Goal: Task Accomplishment & Management: Manage account settings

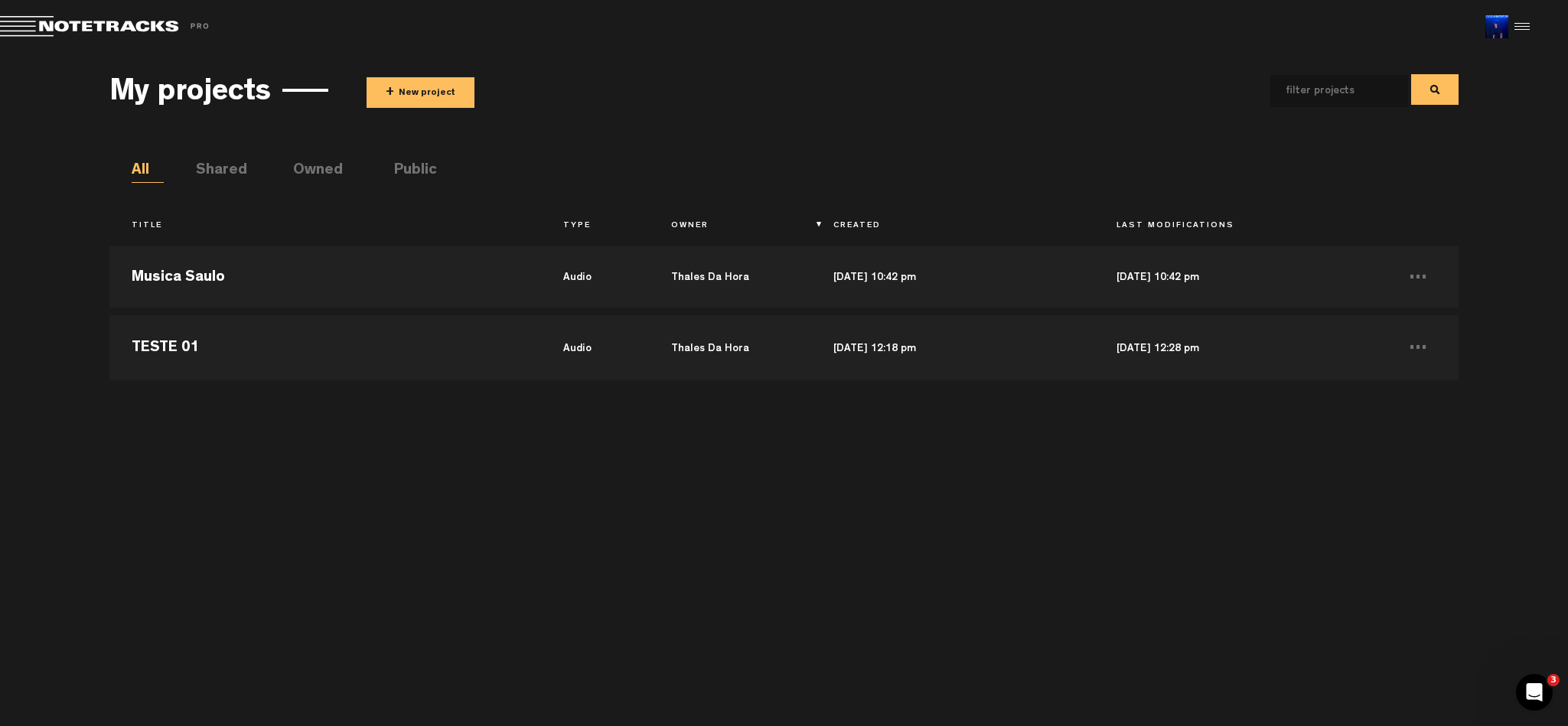
click at [404, 79] on button "+ New project" at bounding box center [420, 92] width 108 height 31
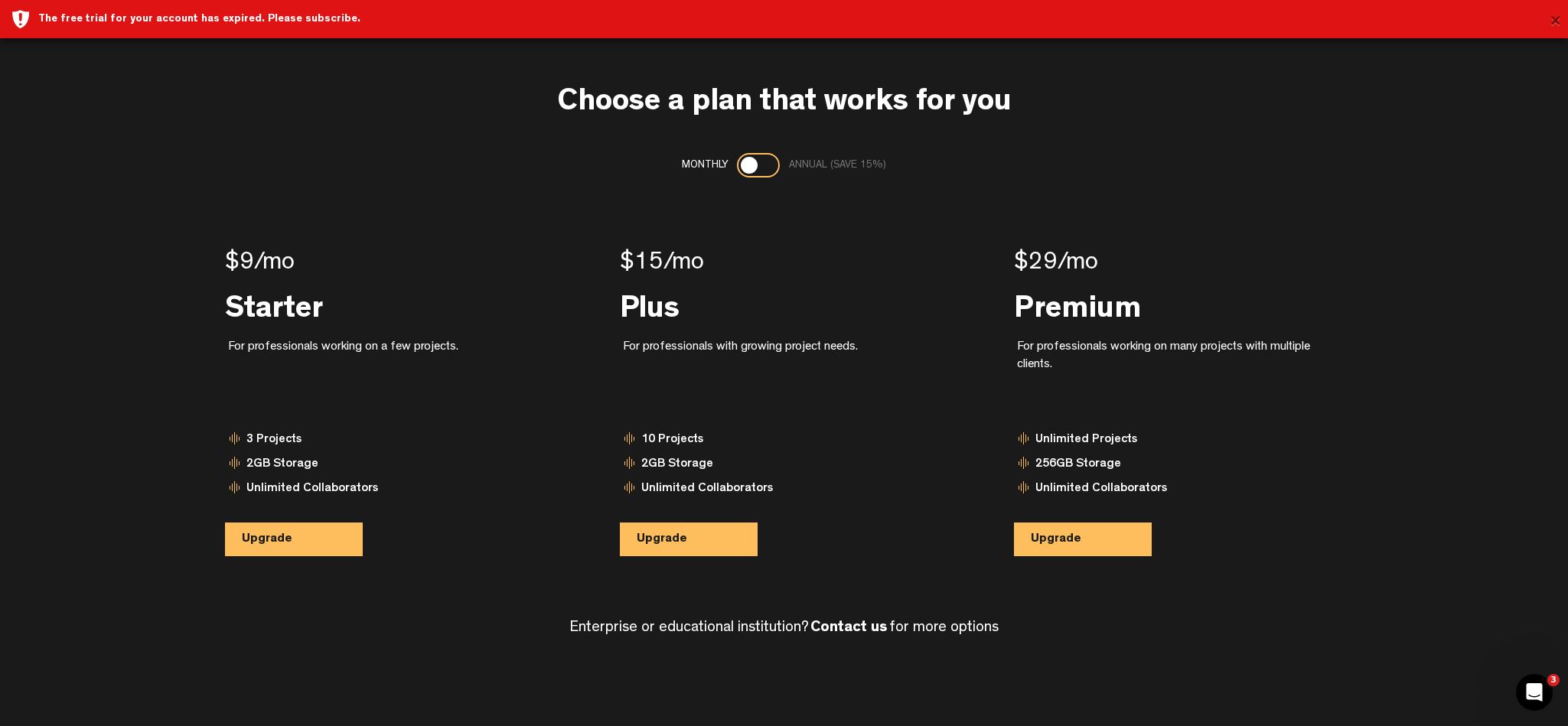
click at [1551, 24] on button "×" at bounding box center [1555, 21] width 11 height 31
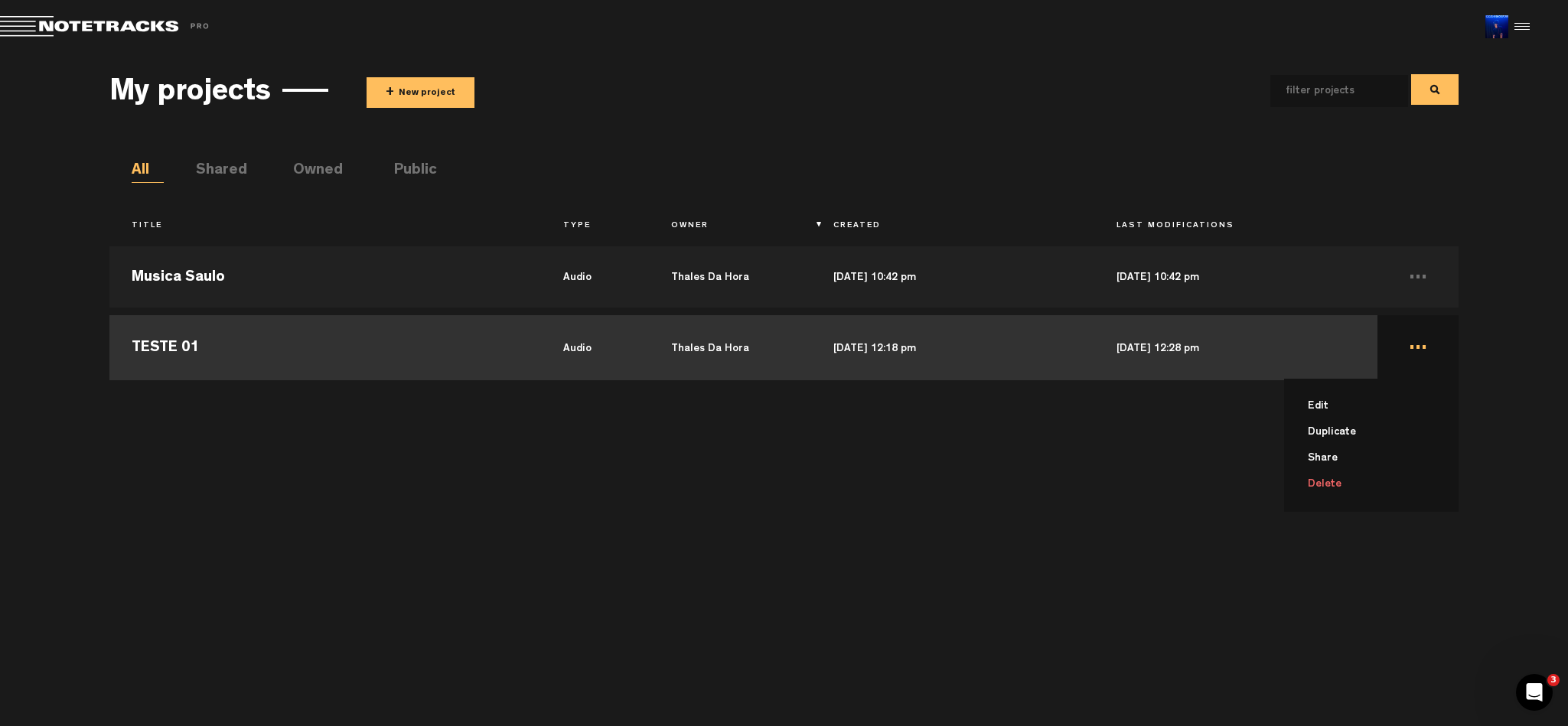
click at [1313, 489] on li "Delete" at bounding box center [1380, 485] width 155 height 26
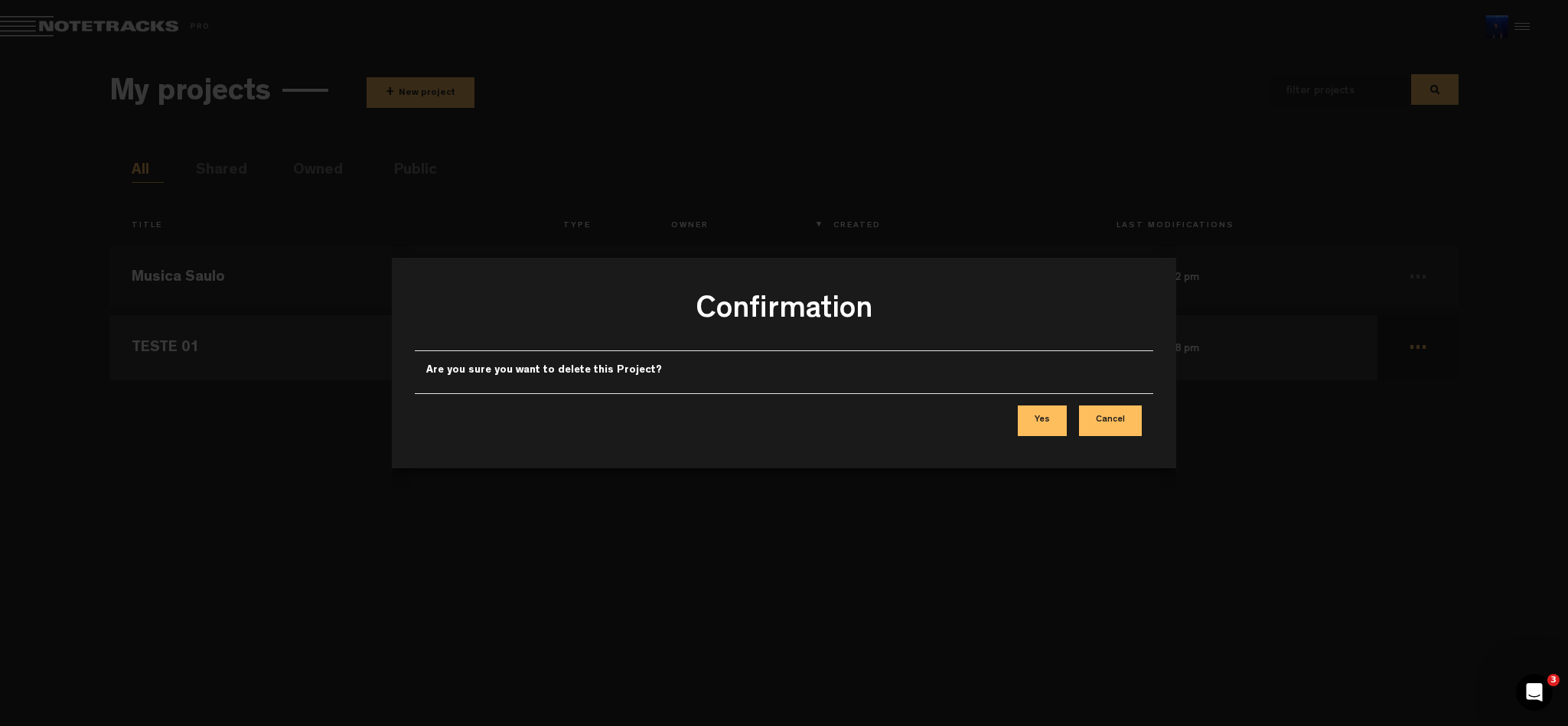
click at [1047, 407] on button "Yes" at bounding box center [1042, 421] width 49 height 31
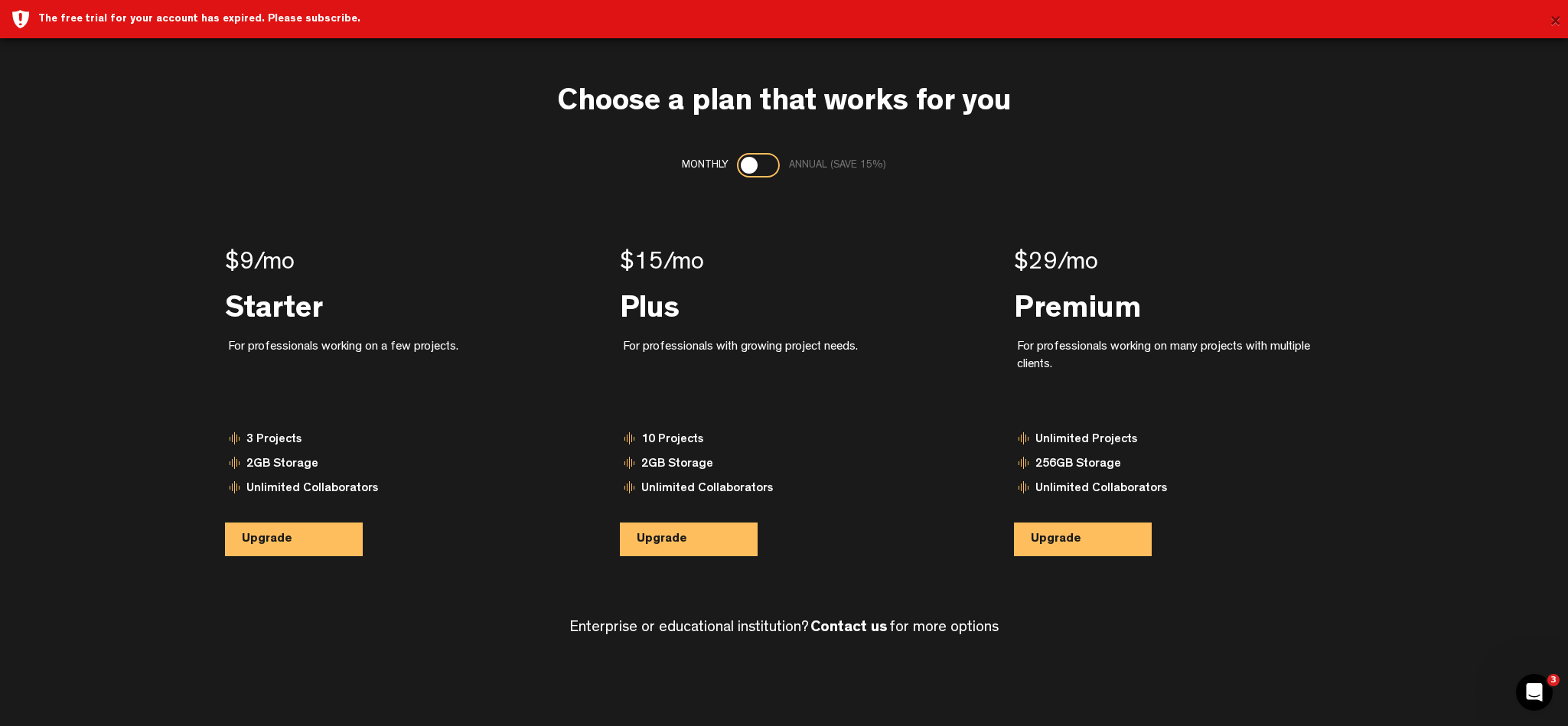
click at [1550, 17] on button "×" at bounding box center [1555, 21] width 11 height 31
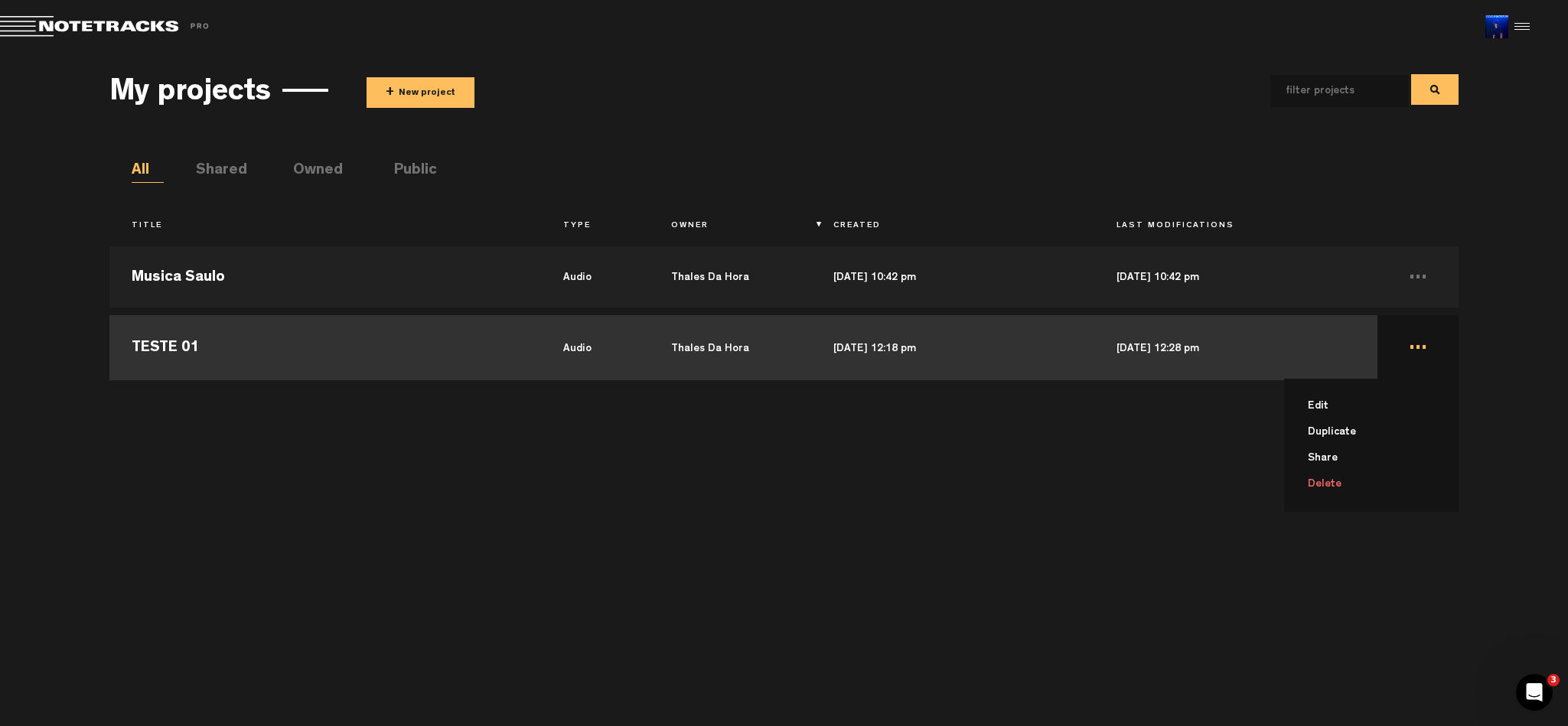
click at [1317, 489] on li "Delete" at bounding box center [1380, 485] width 155 height 26
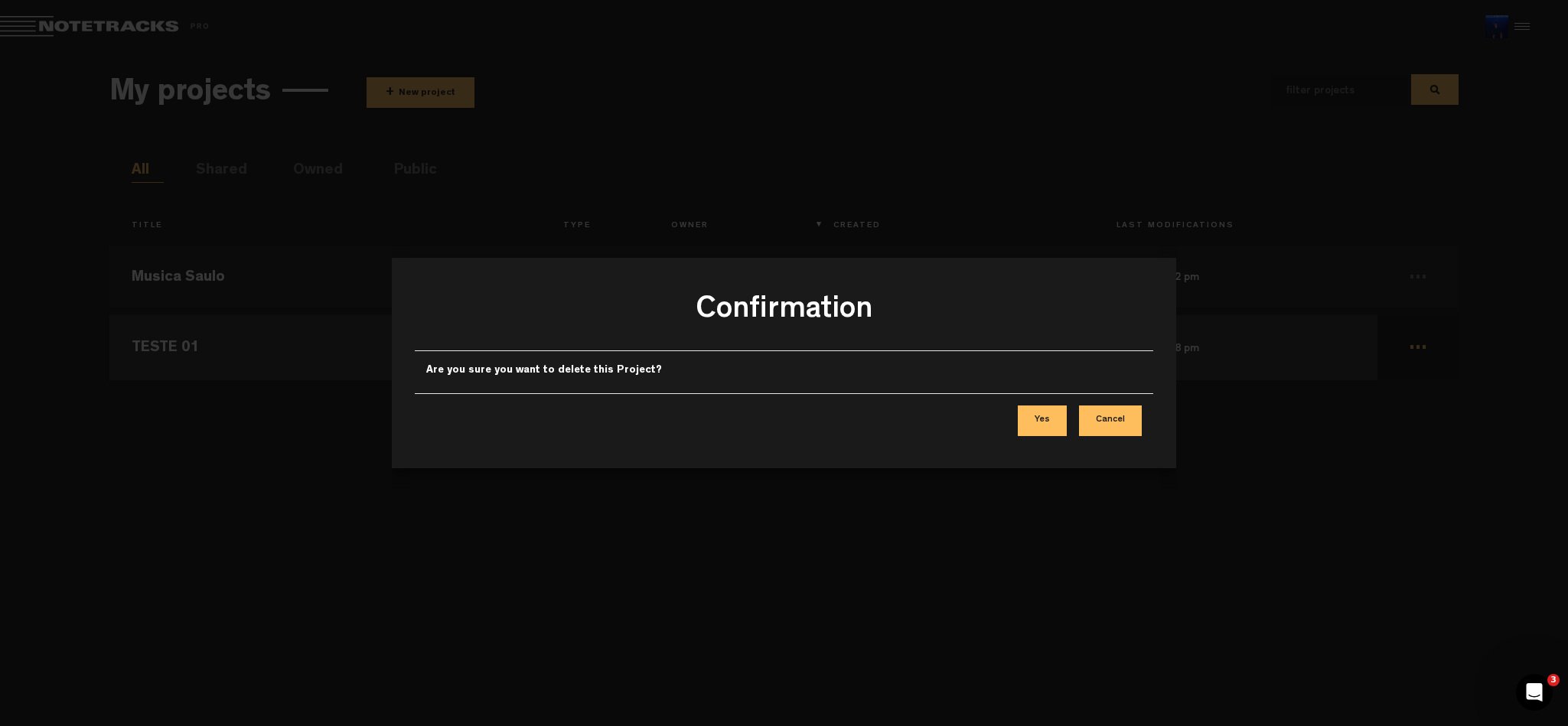
click at [1051, 425] on button "Yes" at bounding box center [1042, 421] width 49 height 31
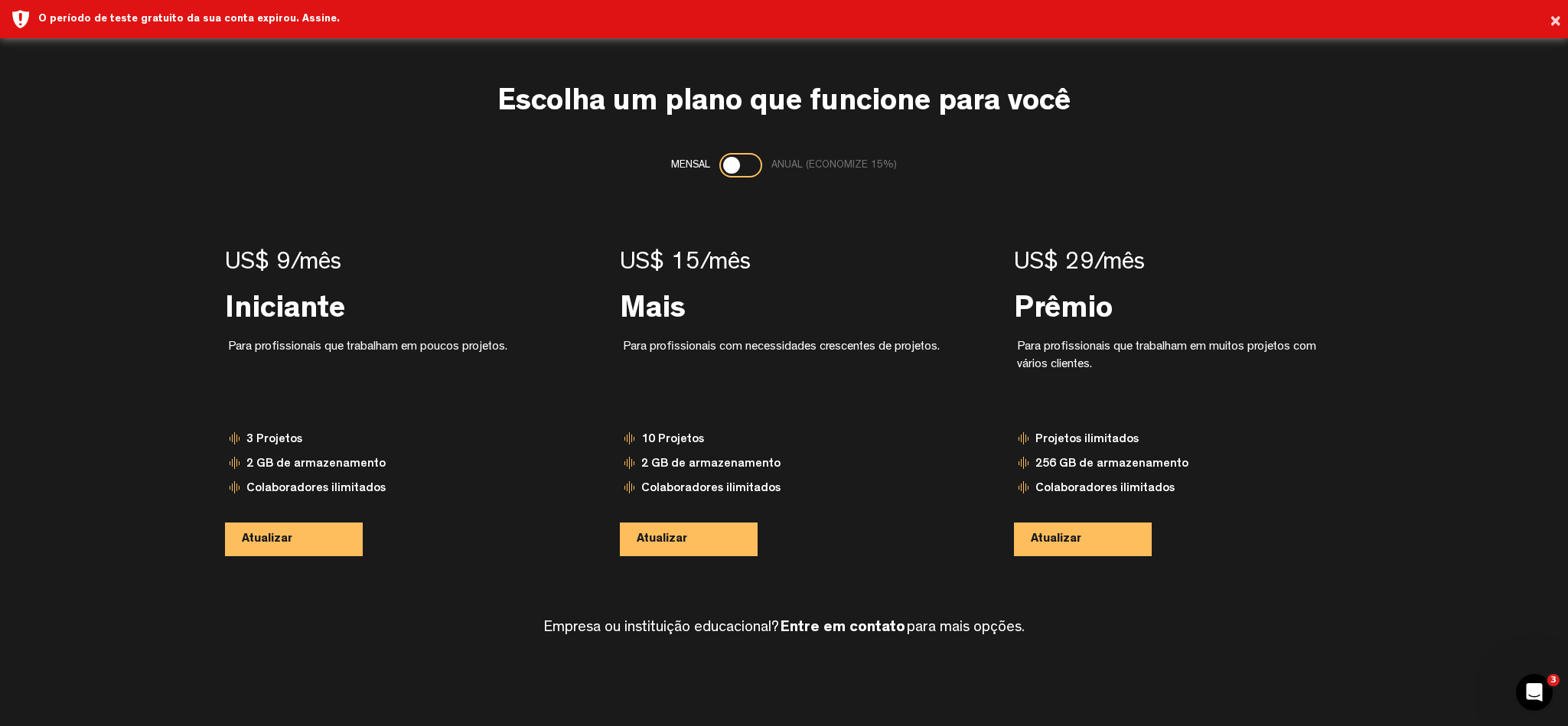
click at [267, 173] on div "Mensal Anual (economize 15%)" at bounding box center [783, 166] width 1348 height 24
